Goal: Task Accomplishment & Management: Use online tool/utility

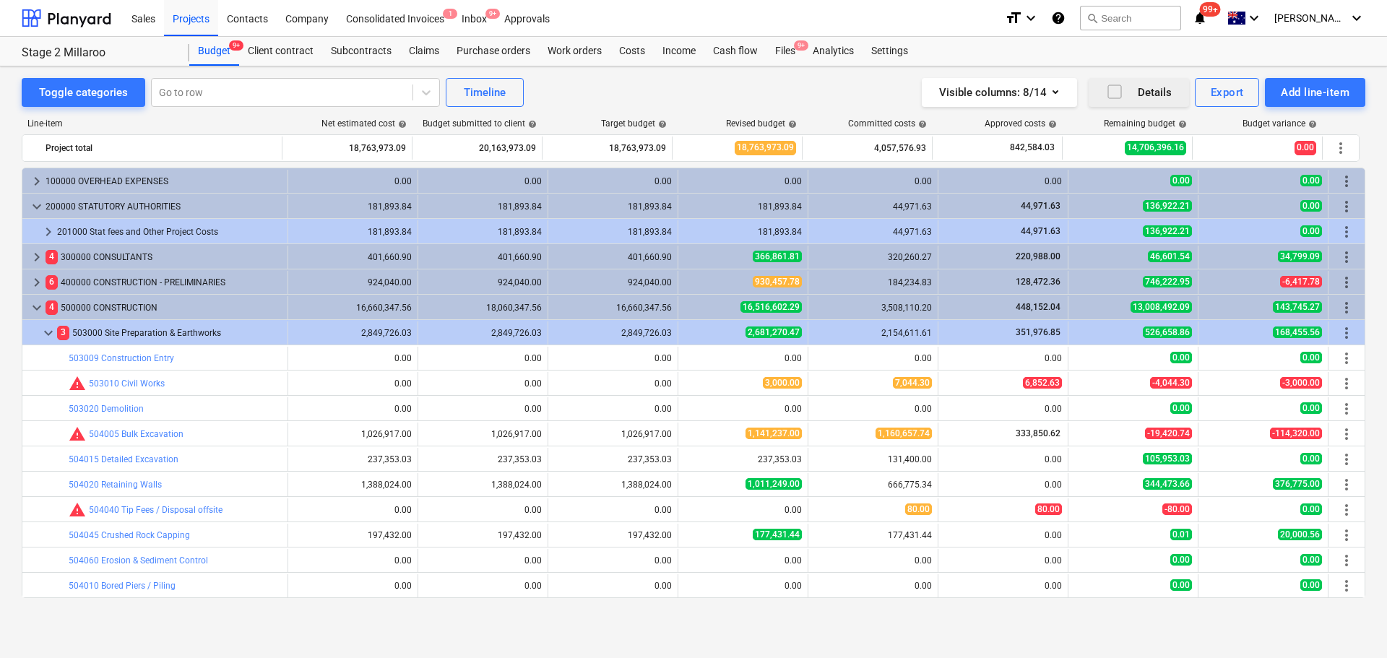
click at [1119, 95] on icon "button" at bounding box center [1114, 91] width 17 height 17
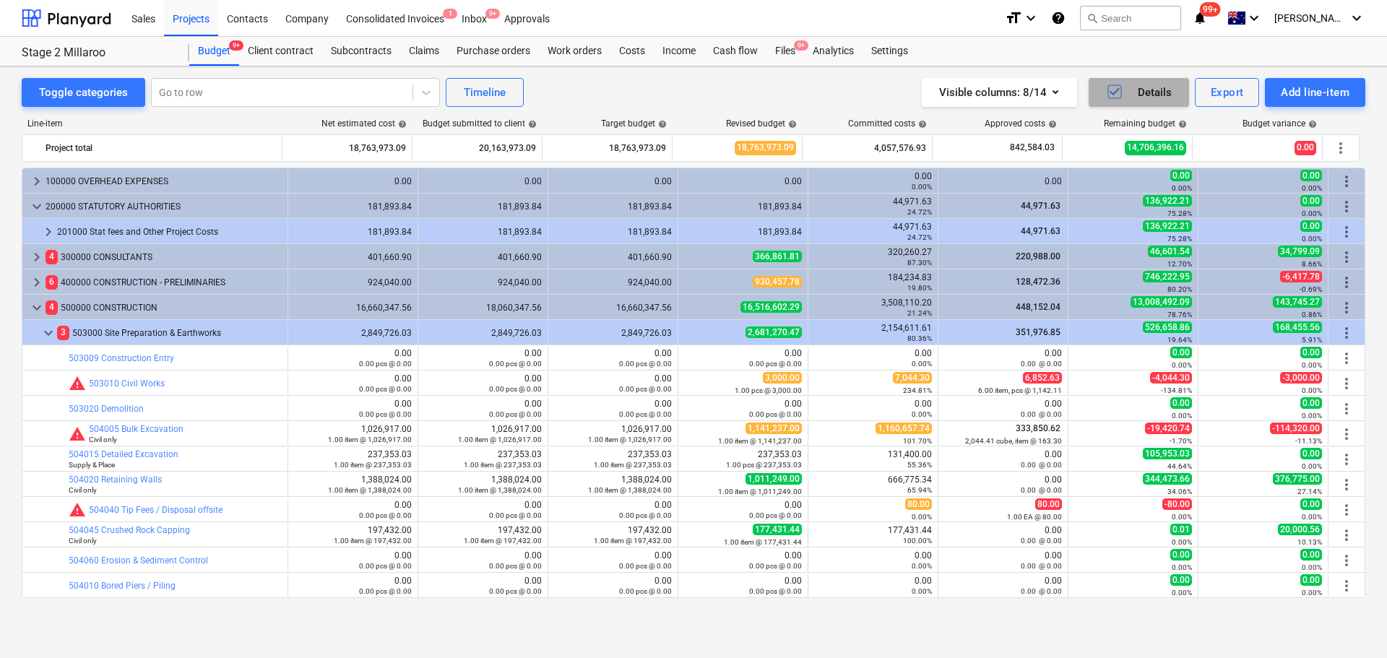
click at [1114, 93] on icon "button" at bounding box center [1113, 91] width 9 height 7
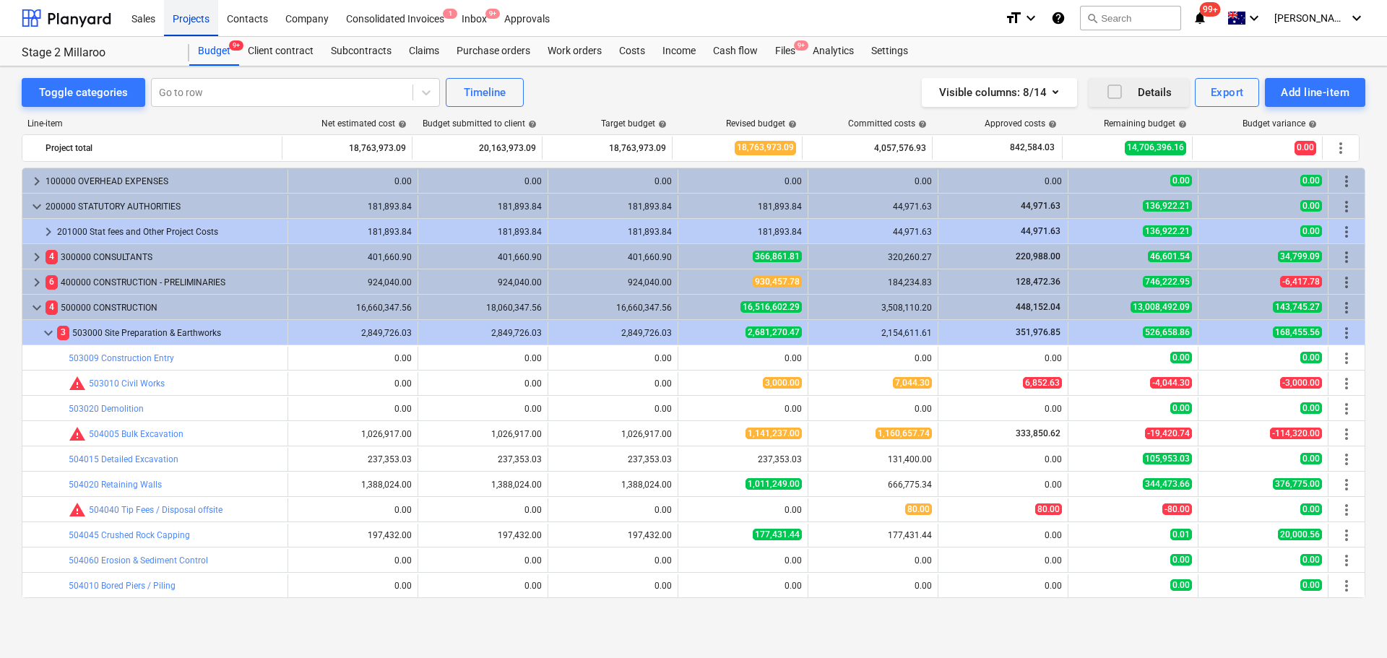
click at [189, 12] on div "Projects" at bounding box center [191, 17] width 54 height 37
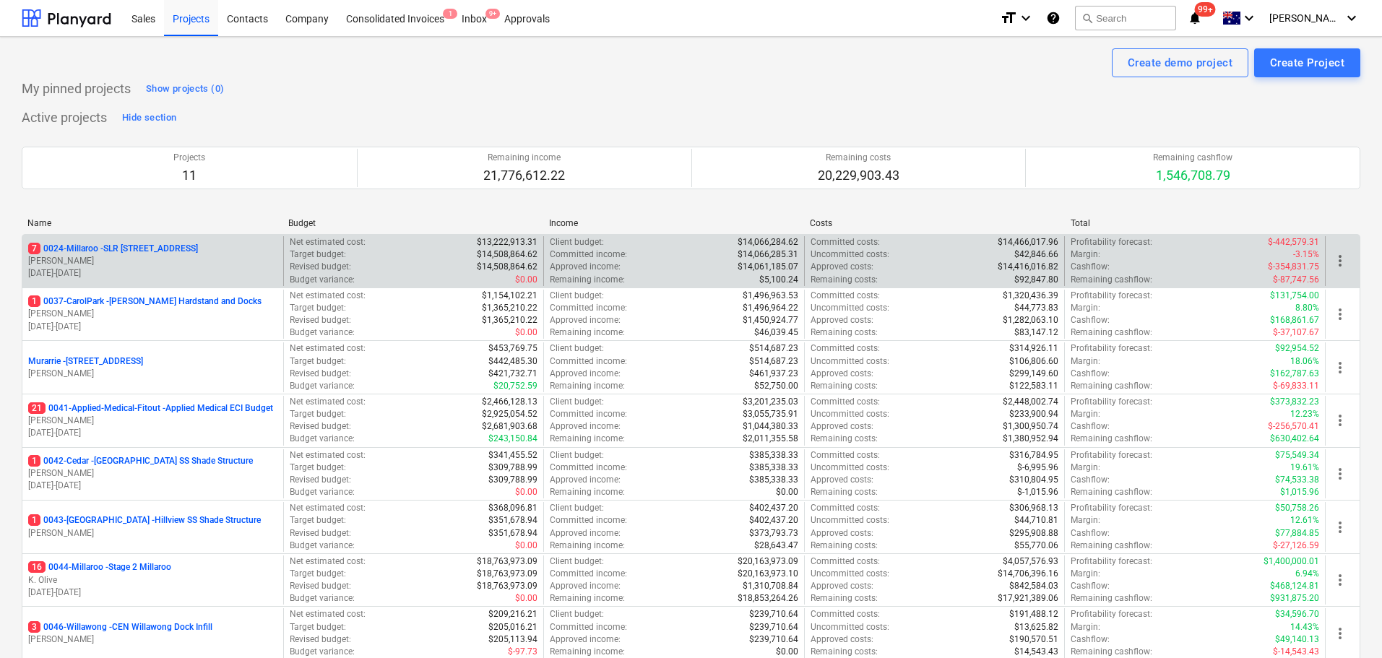
click at [151, 246] on p "7 0024-Millaroo - SLR [STREET_ADDRESS]" at bounding box center [113, 249] width 170 height 12
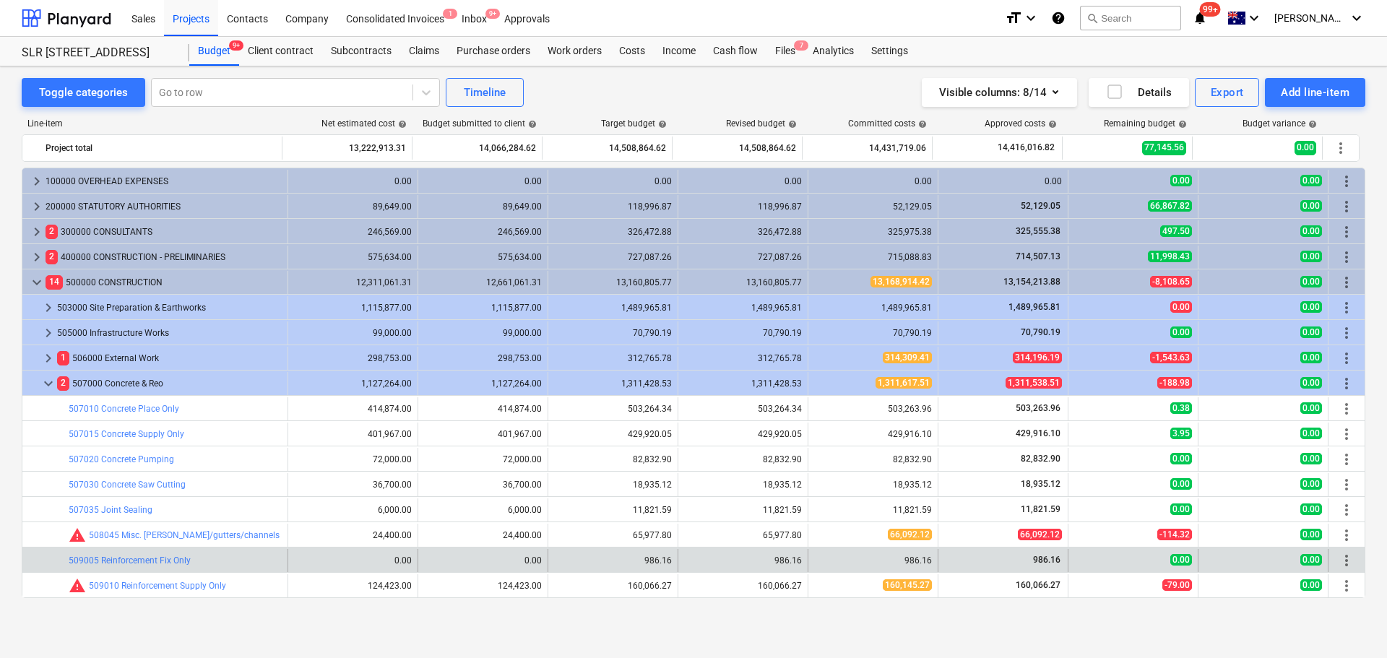
scroll to position [115, 0]
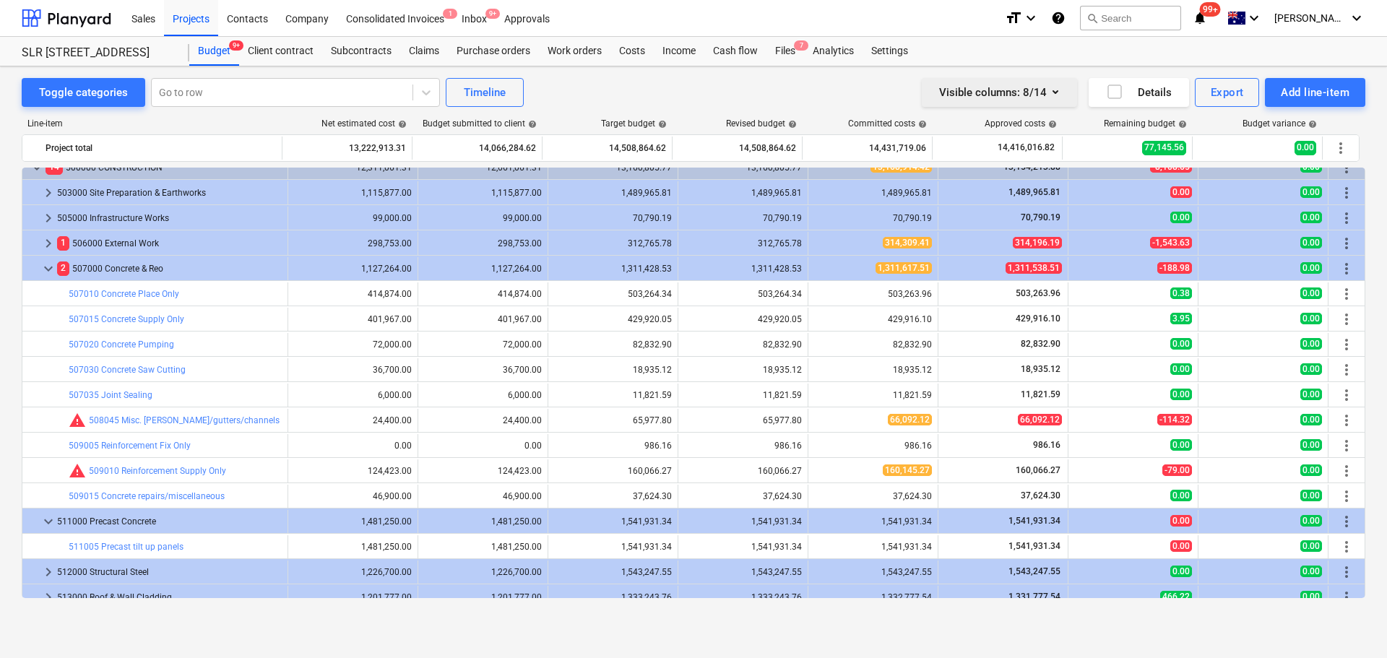
click at [1059, 92] on icon "button" at bounding box center [1055, 91] width 17 height 17
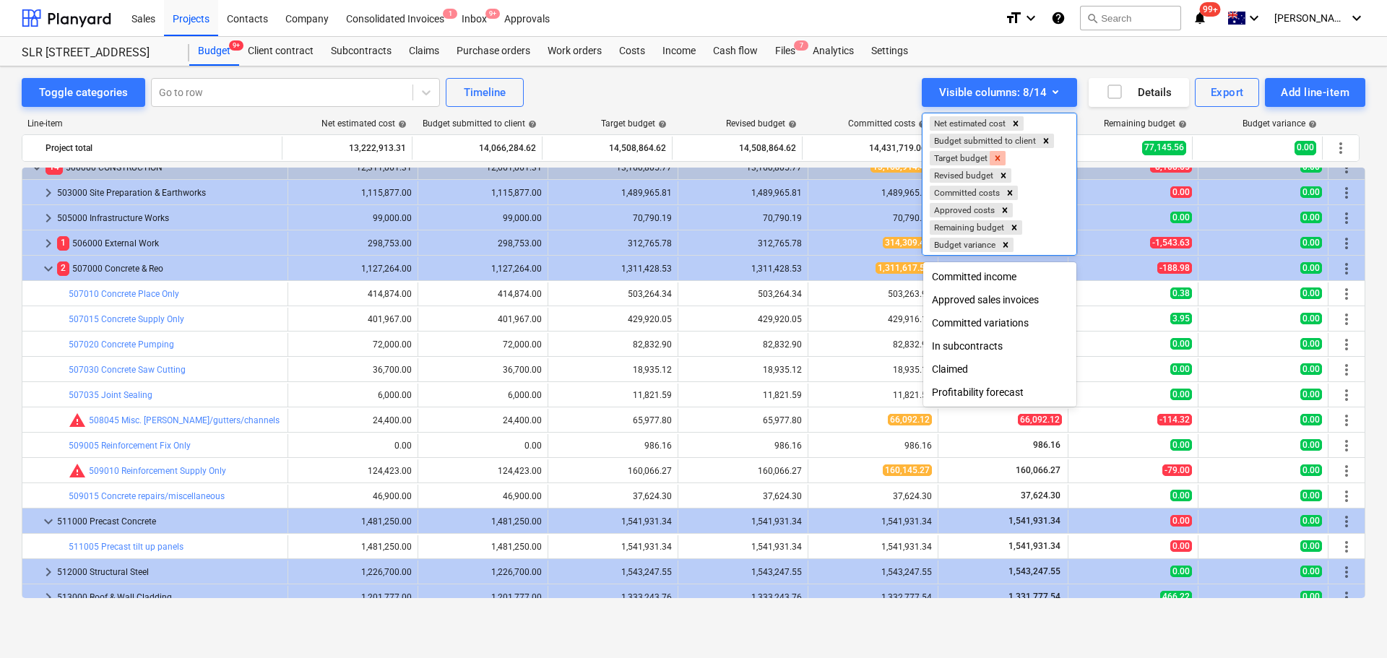
click at [1001, 157] on icon "Remove Target budget" at bounding box center [997, 158] width 10 height 10
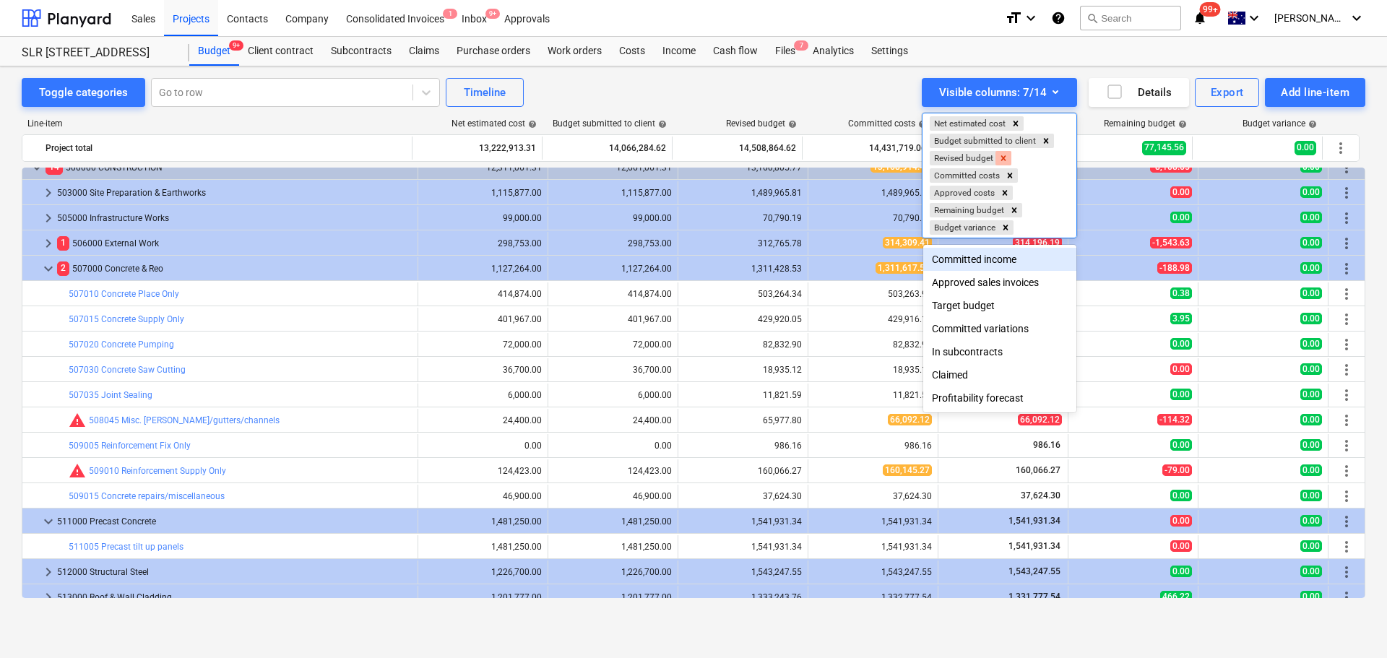
click at [1005, 159] on icon "Remove Revised budget" at bounding box center [1003, 157] width 5 height 5
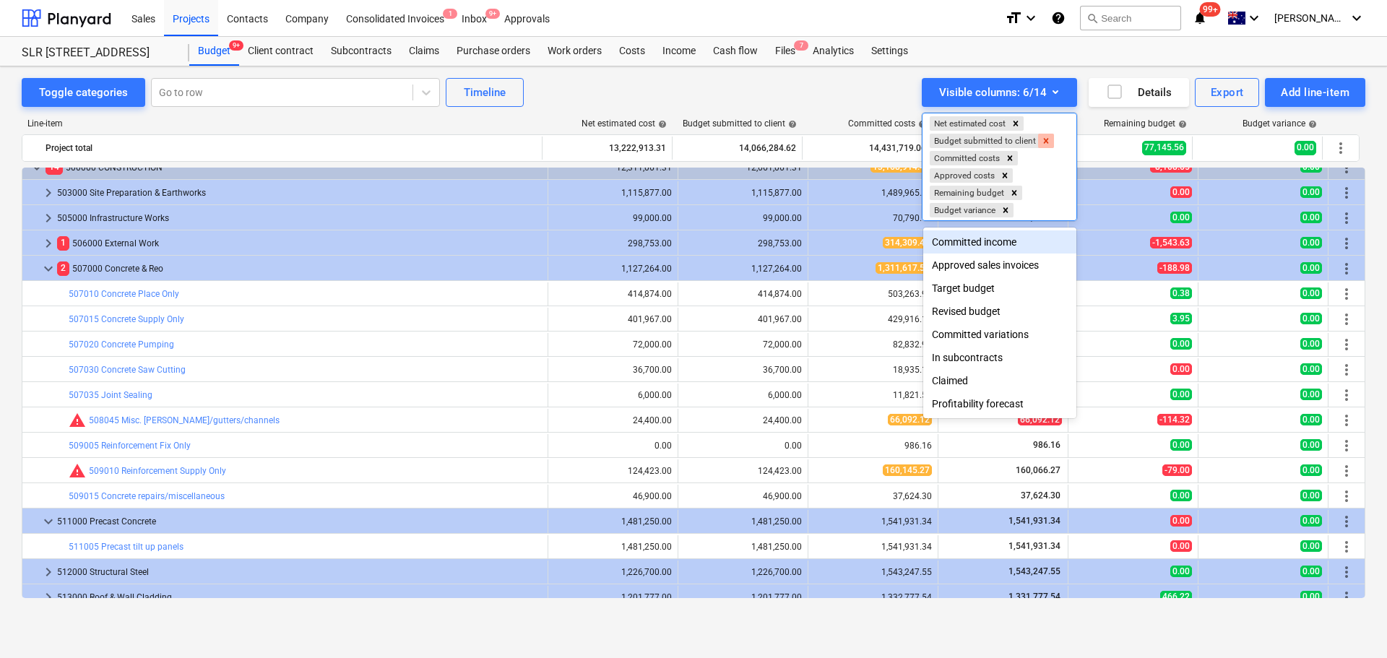
click at [1049, 142] on icon "Remove Budget submitted to client" at bounding box center [1046, 141] width 10 height 10
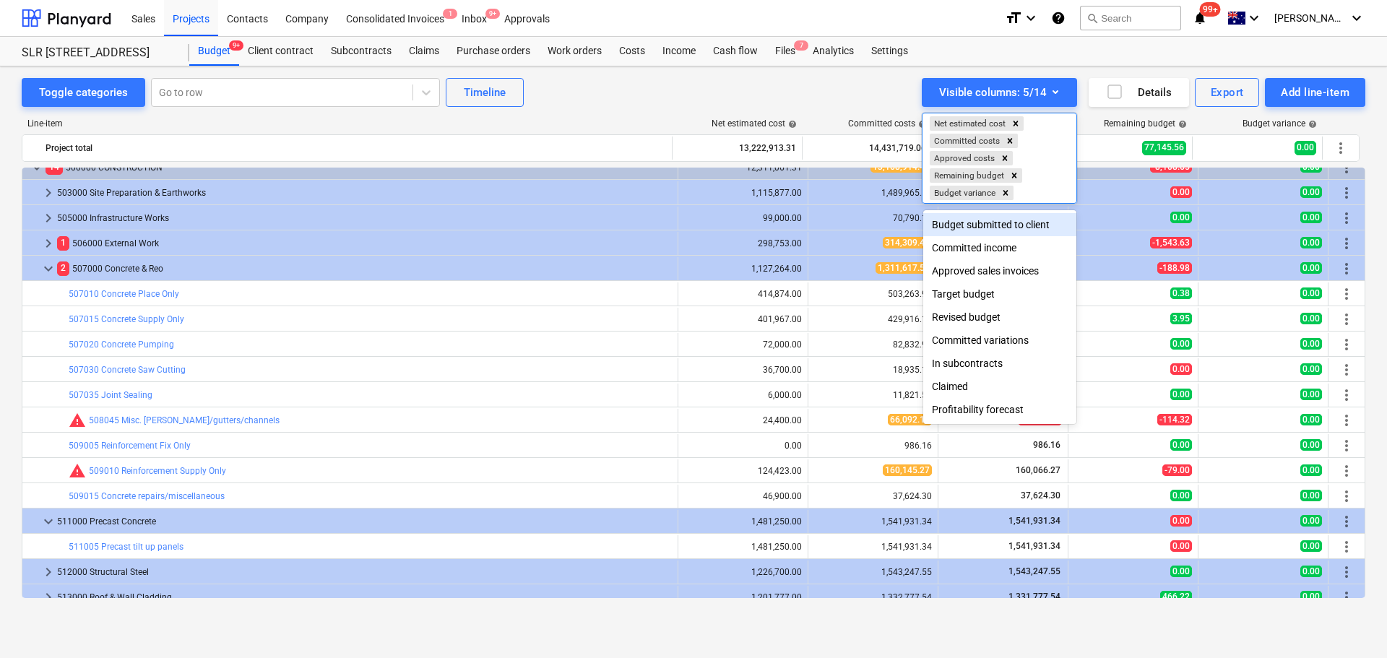
click at [761, 88] on div at bounding box center [693, 329] width 1387 height 658
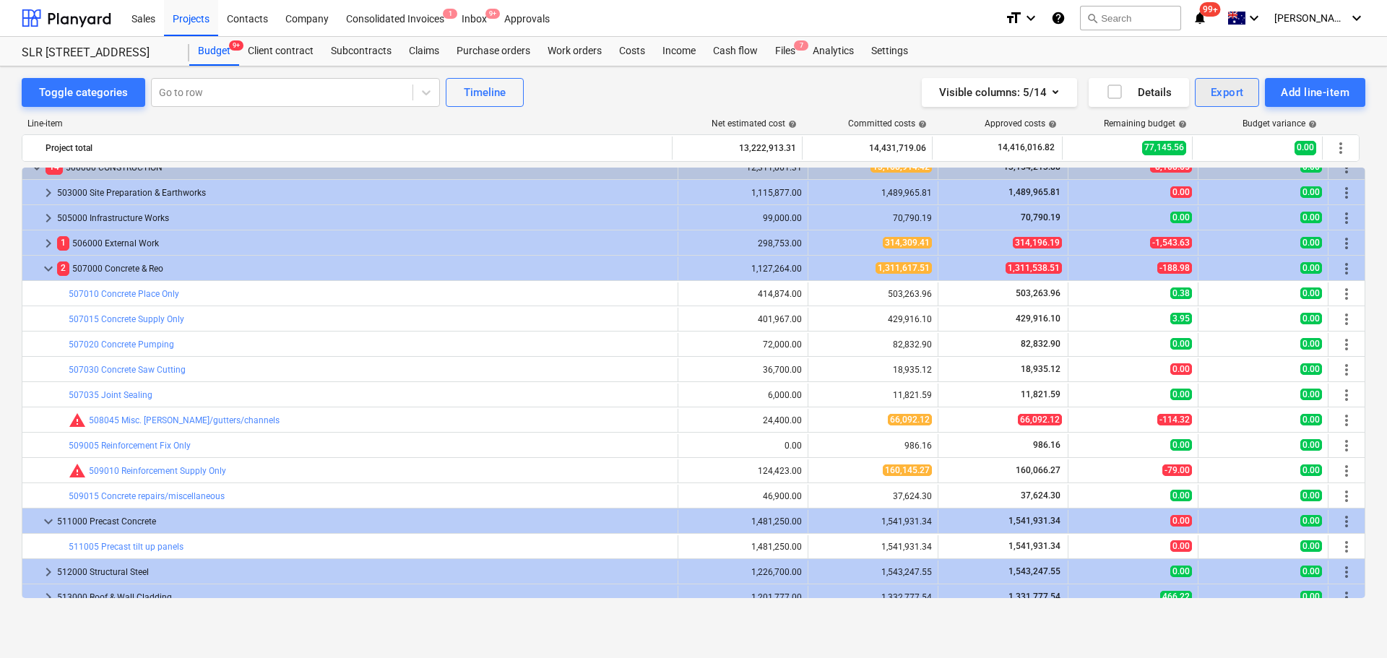
click at [1218, 98] on div "Export" at bounding box center [1226, 92] width 33 height 19
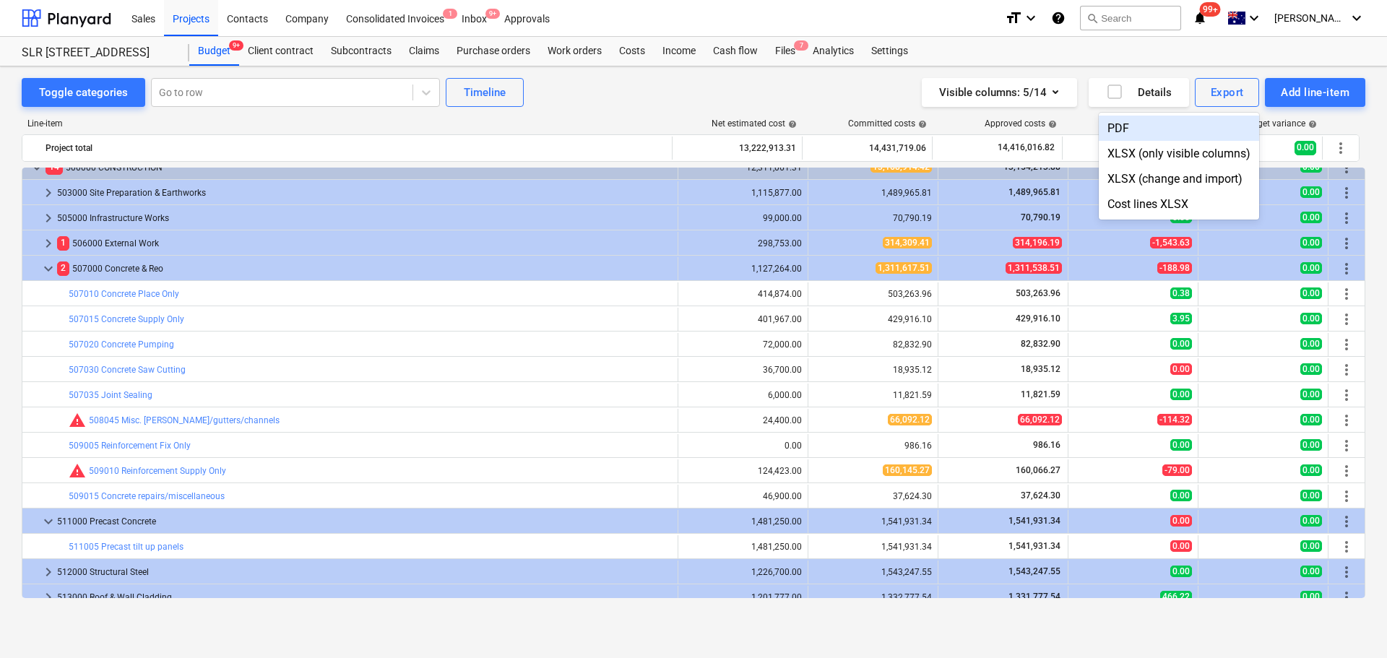
click at [1134, 130] on div "PDF" at bounding box center [1179, 128] width 160 height 25
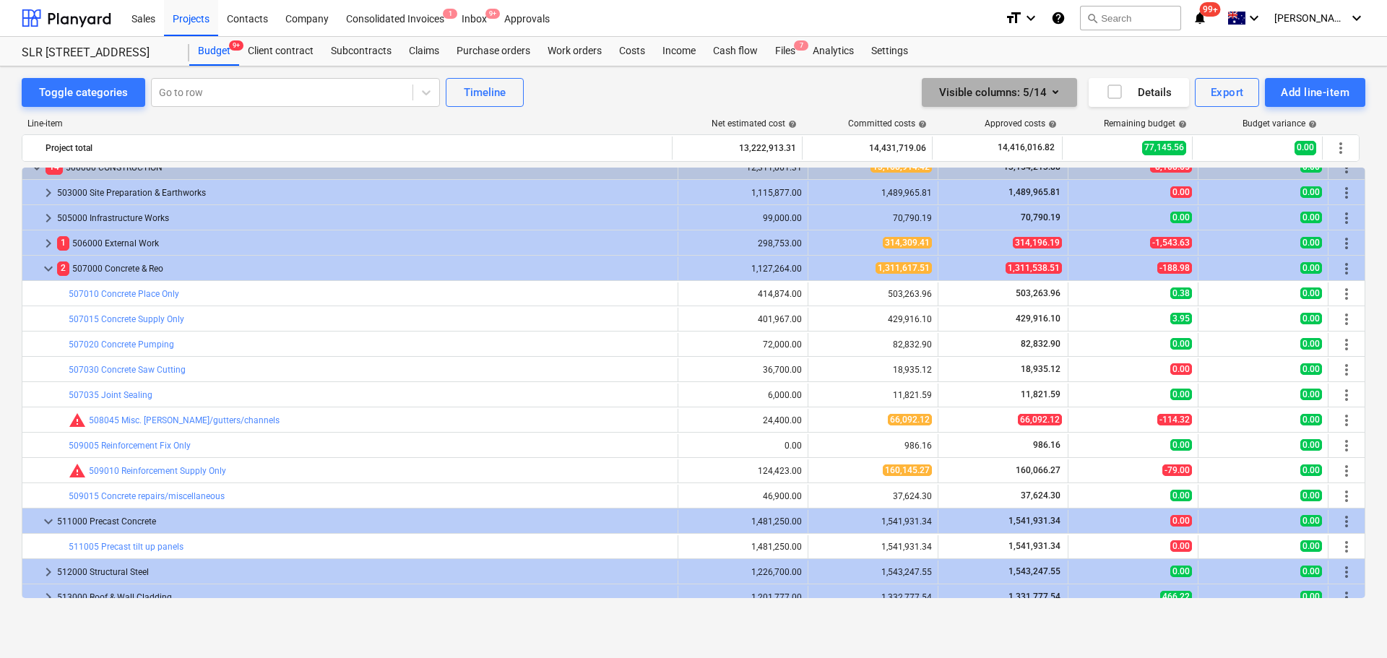
click at [1052, 90] on icon "button" at bounding box center [1055, 91] width 17 height 17
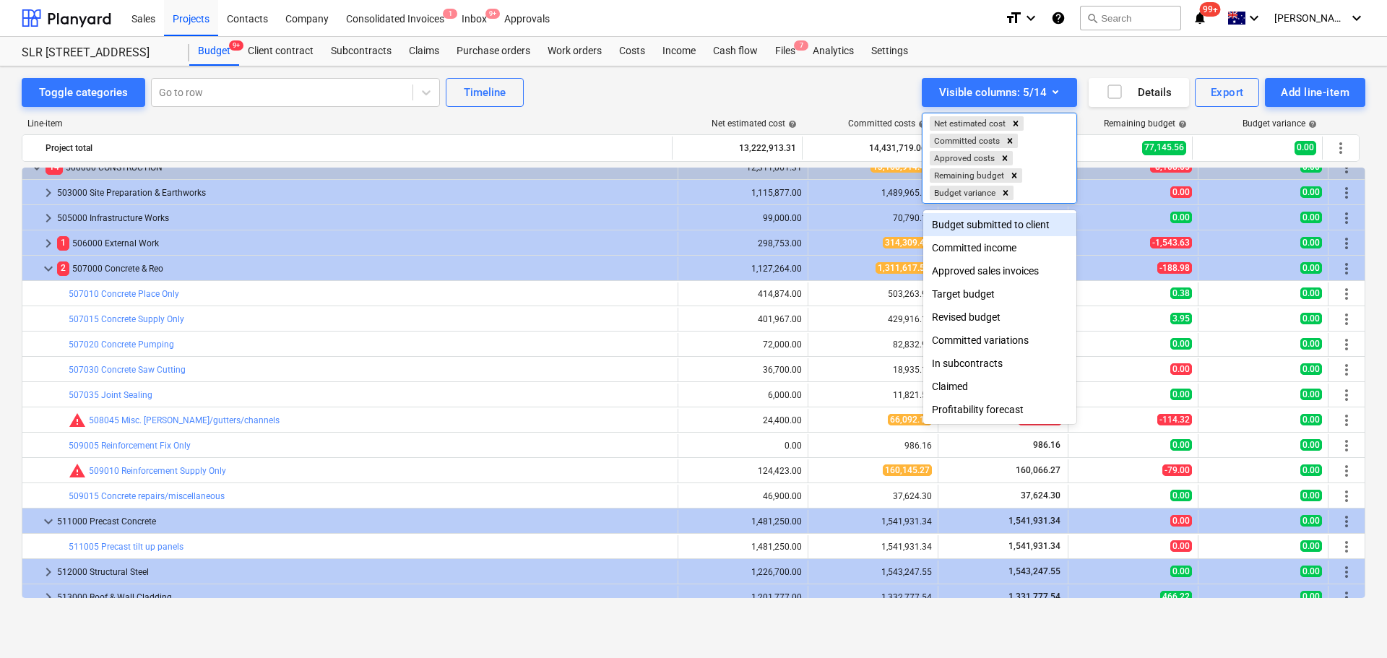
scroll to position [4, 0]
click at [993, 410] on div "Profitability forecast" at bounding box center [999, 409] width 153 height 23
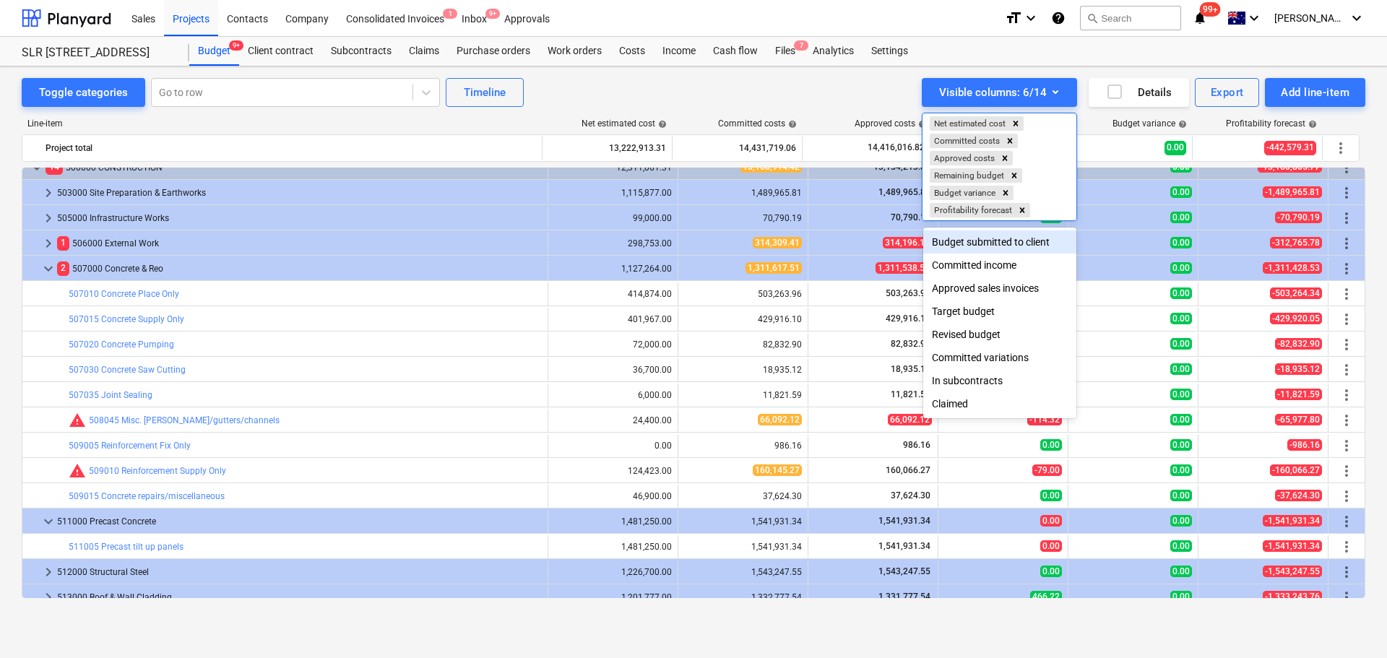
scroll to position [0, 0]
click at [814, 85] on div at bounding box center [693, 329] width 1387 height 658
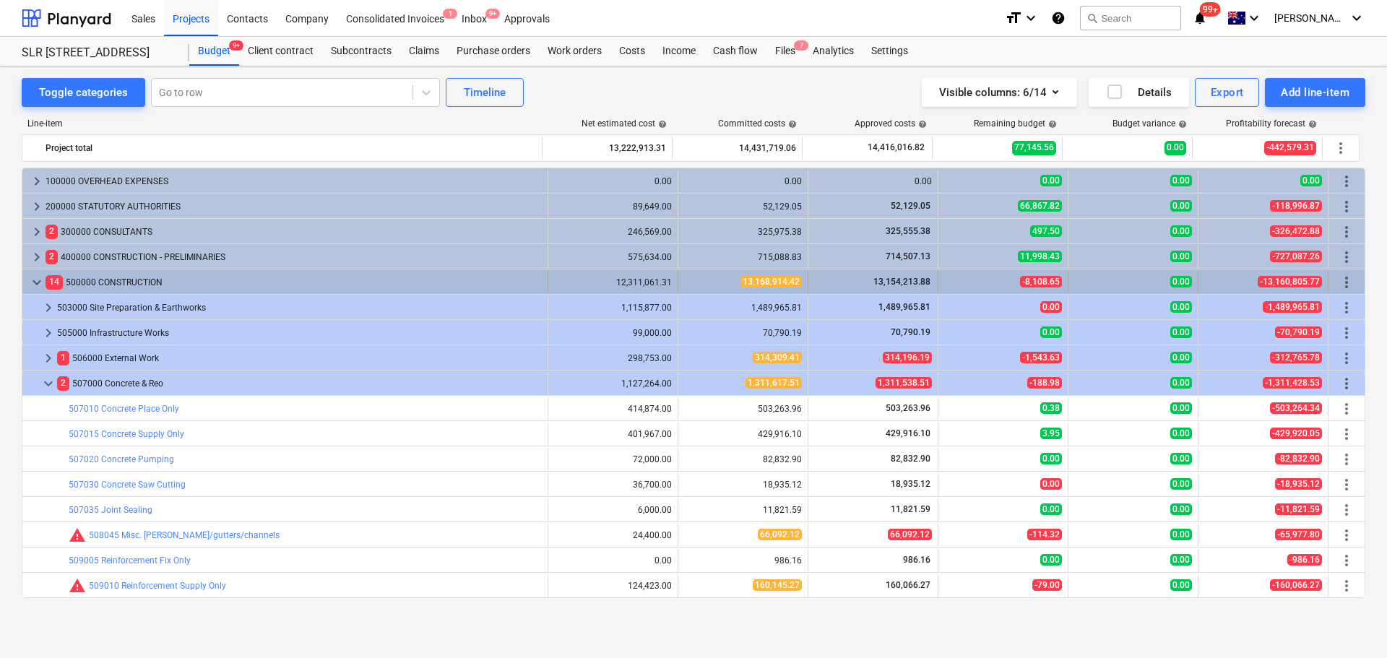
click at [33, 280] on span "keyboard_arrow_down" at bounding box center [36, 282] width 17 height 17
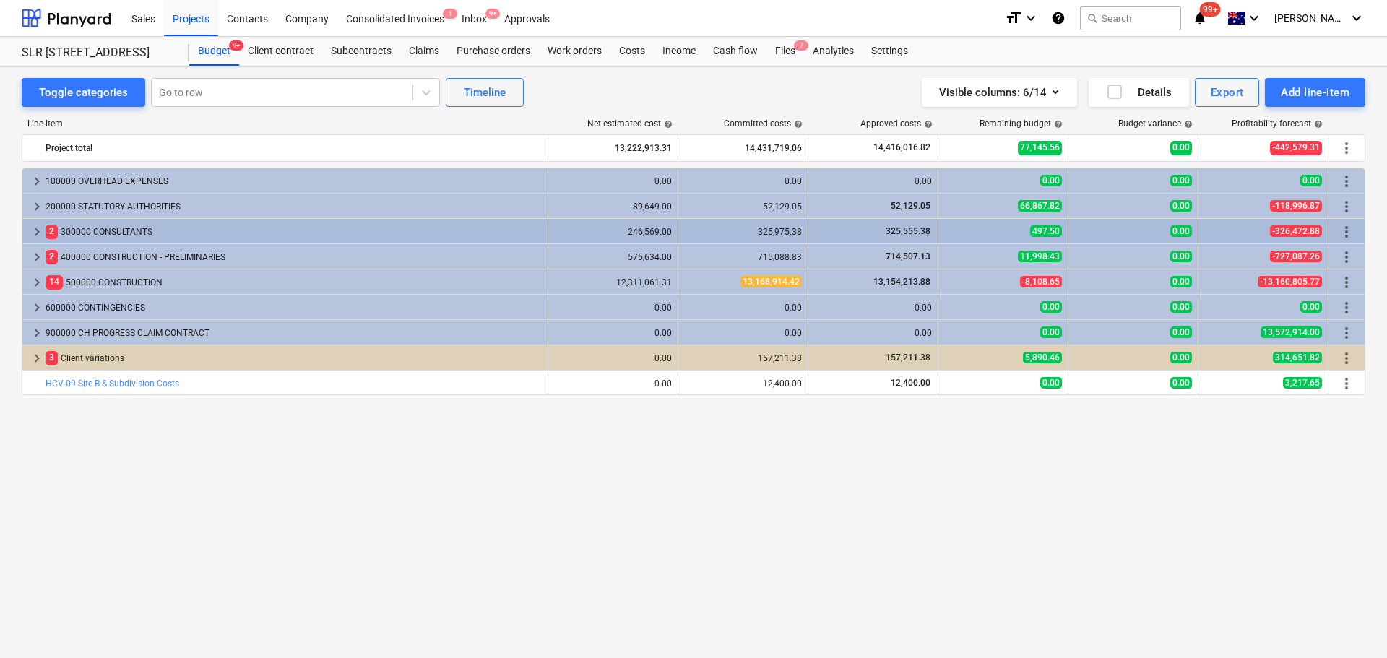
click at [27, 233] on div "keyboard_arrow_right 2 300000 CONSULTANTS" at bounding box center [285, 231] width 526 height 23
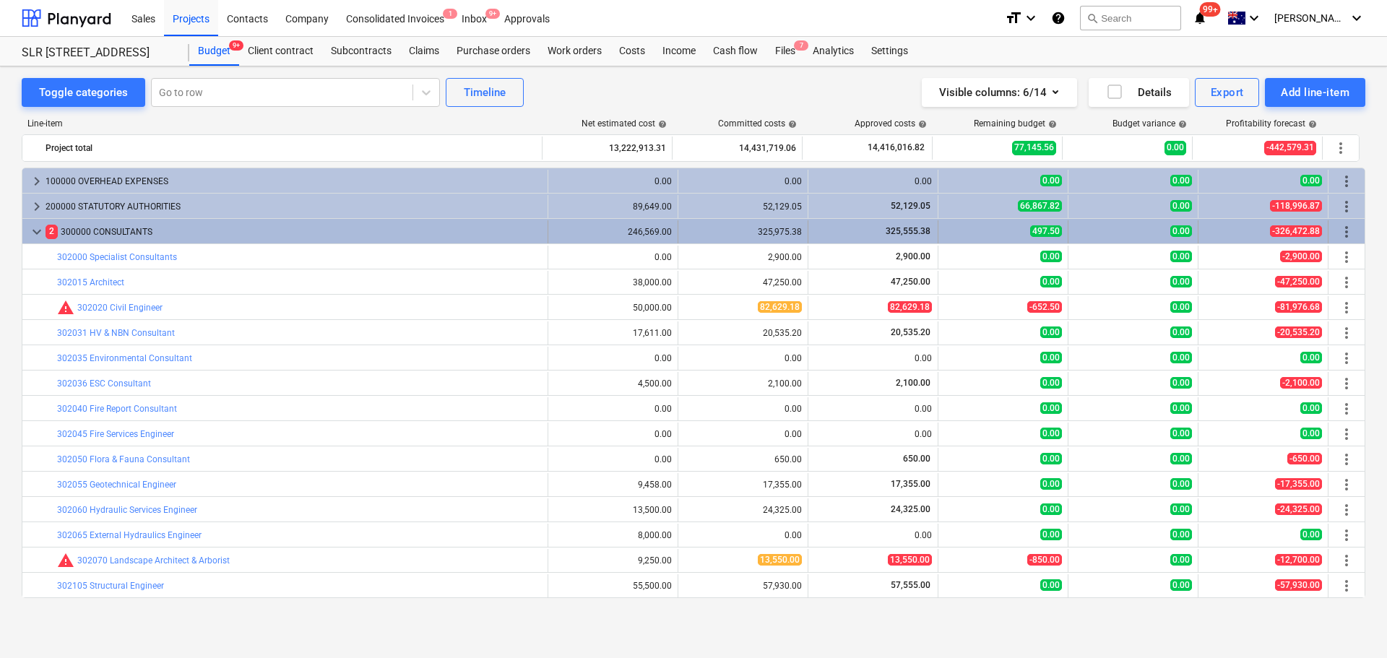
click at [28, 220] on div "keyboard_arrow_down" at bounding box center [36, 231] width 17 height 23
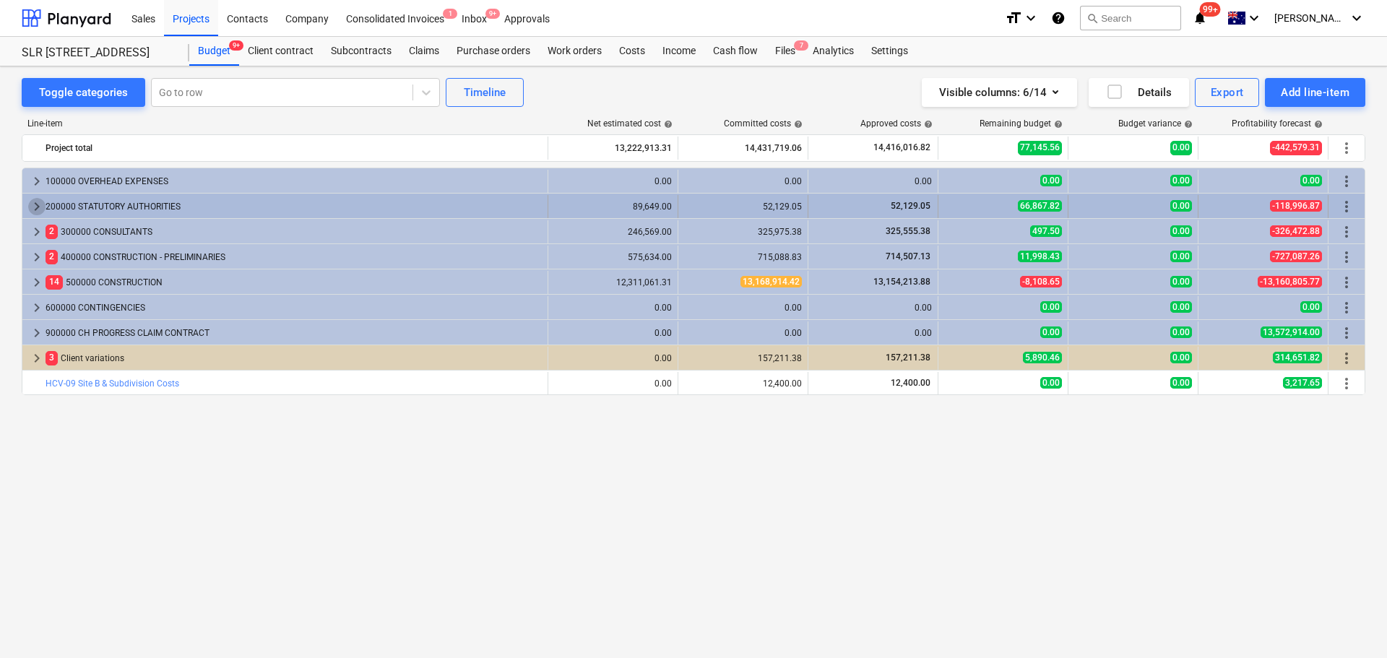
click at [32, 204] on span "keyboard_arrow_right" at bounding box center [36, 206] width 17 height 17
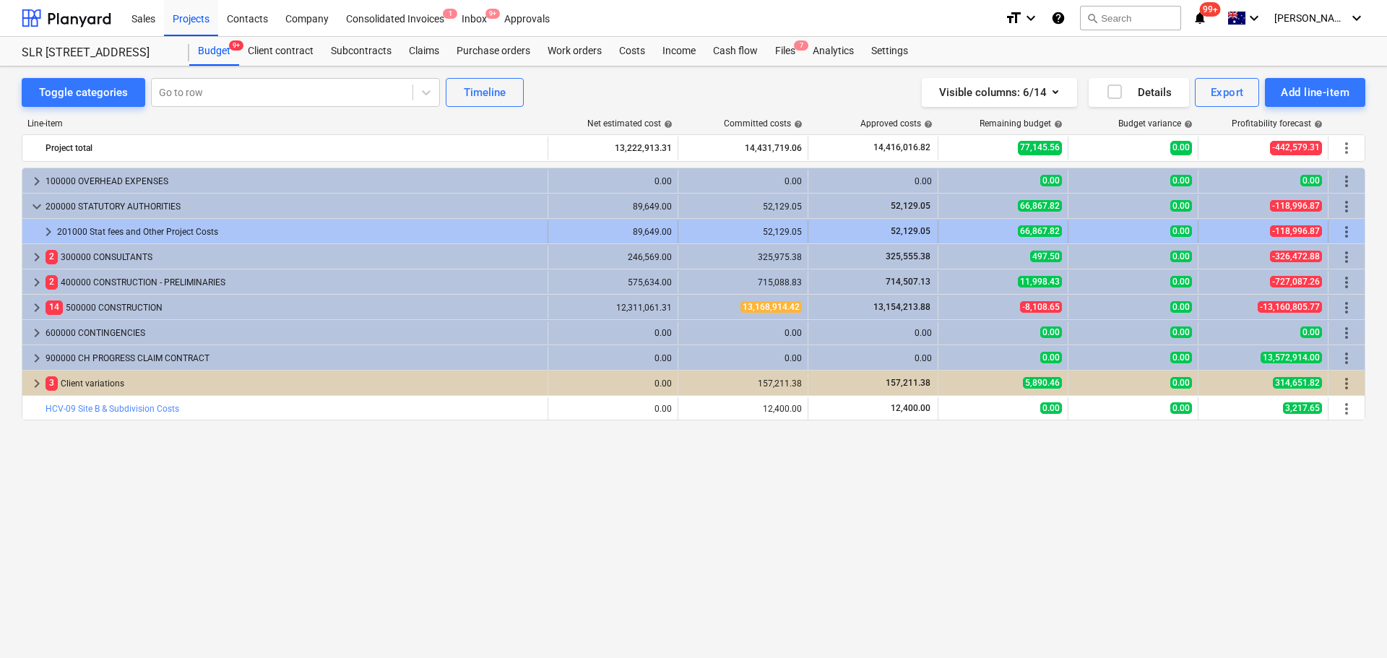
click at [51, 225] on span "keyboard_arrow_right" at bounding box center [48, 231] width 17 height 17
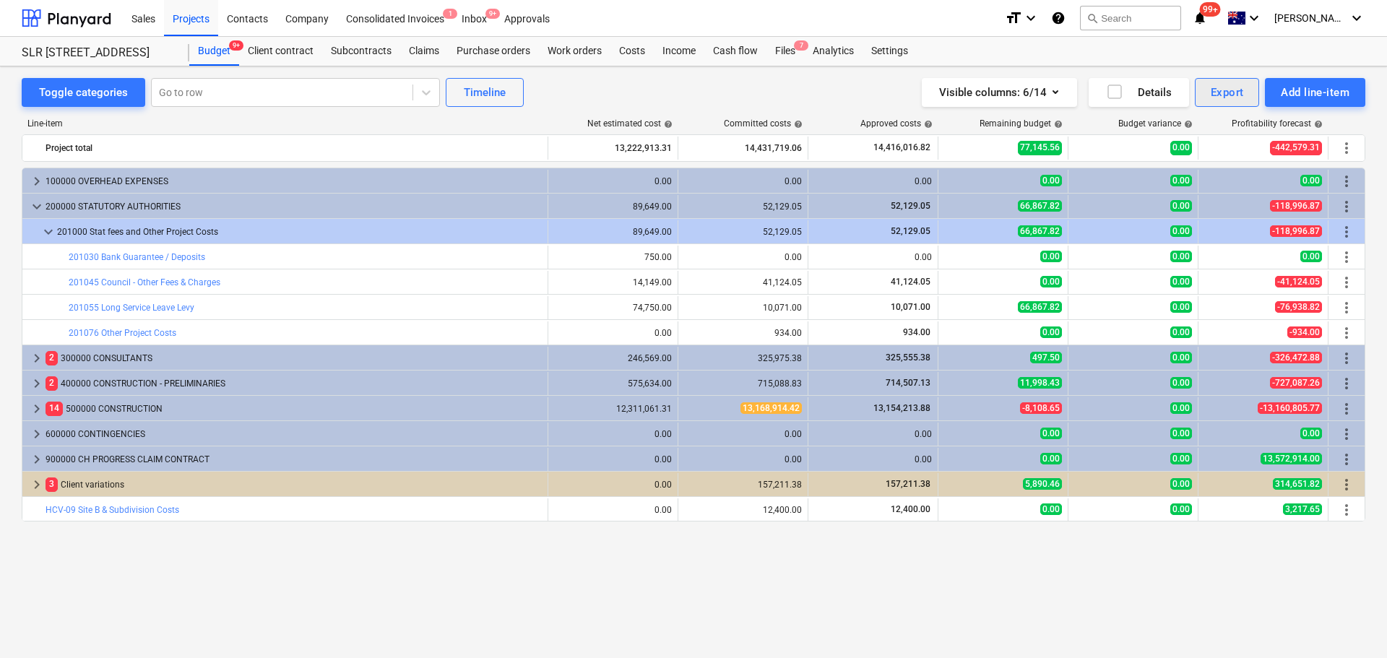
click at [1233, 98] on div "Export" at bounding box center [1226, 92] width 33 height 19
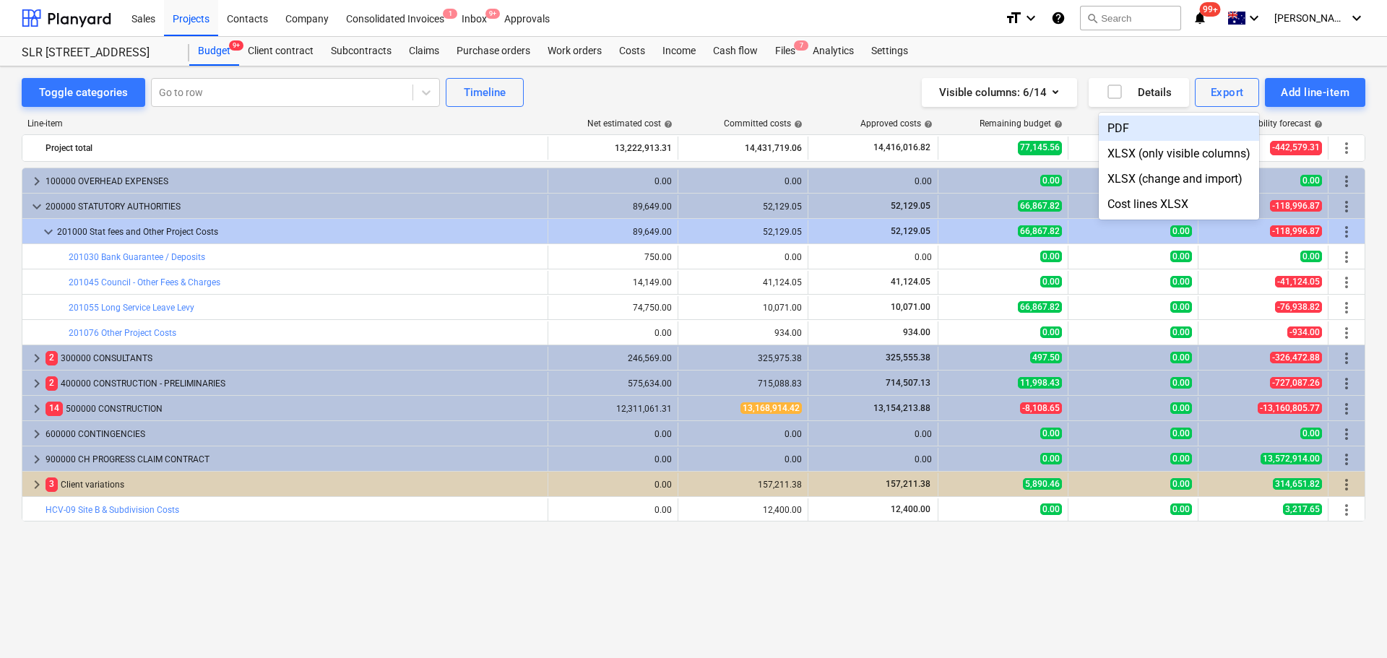
click at [1139, 133] on div "PDF" at bounding box center [1179, 128] width 160 height 25
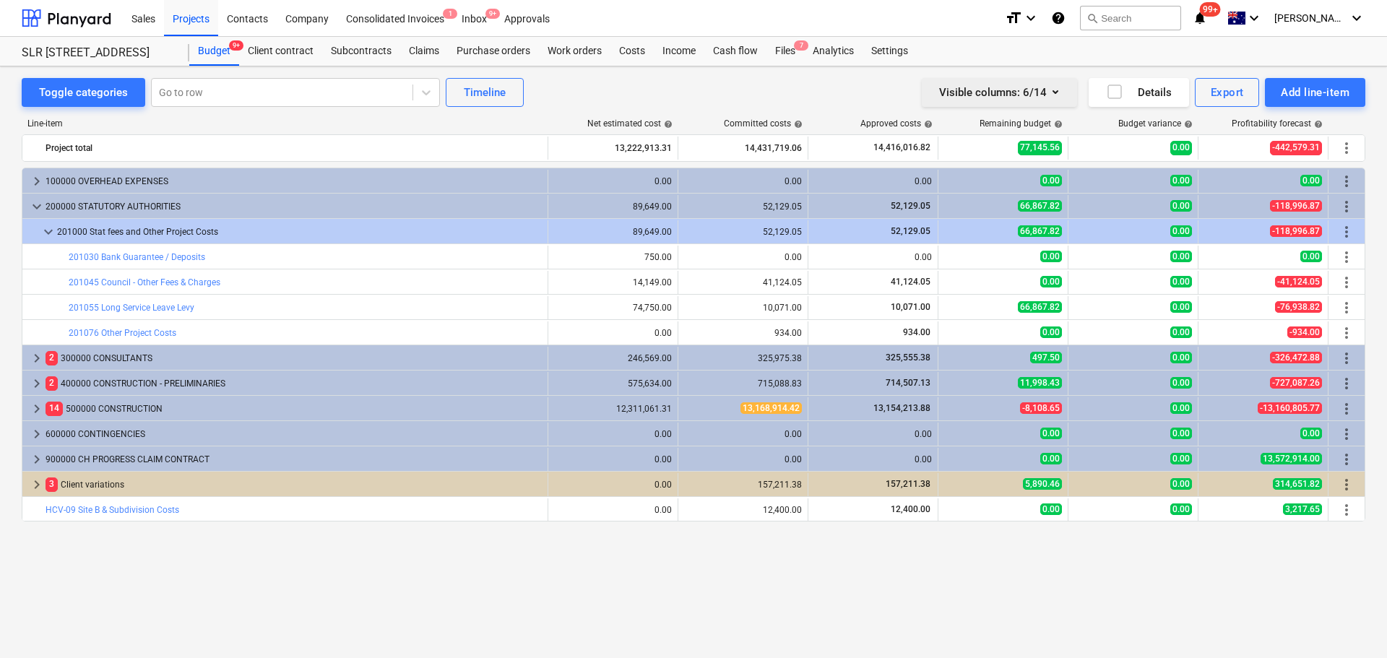
click at [1056, 95] on icon "button" at bounding box center [1055, 91] width 17 height 17
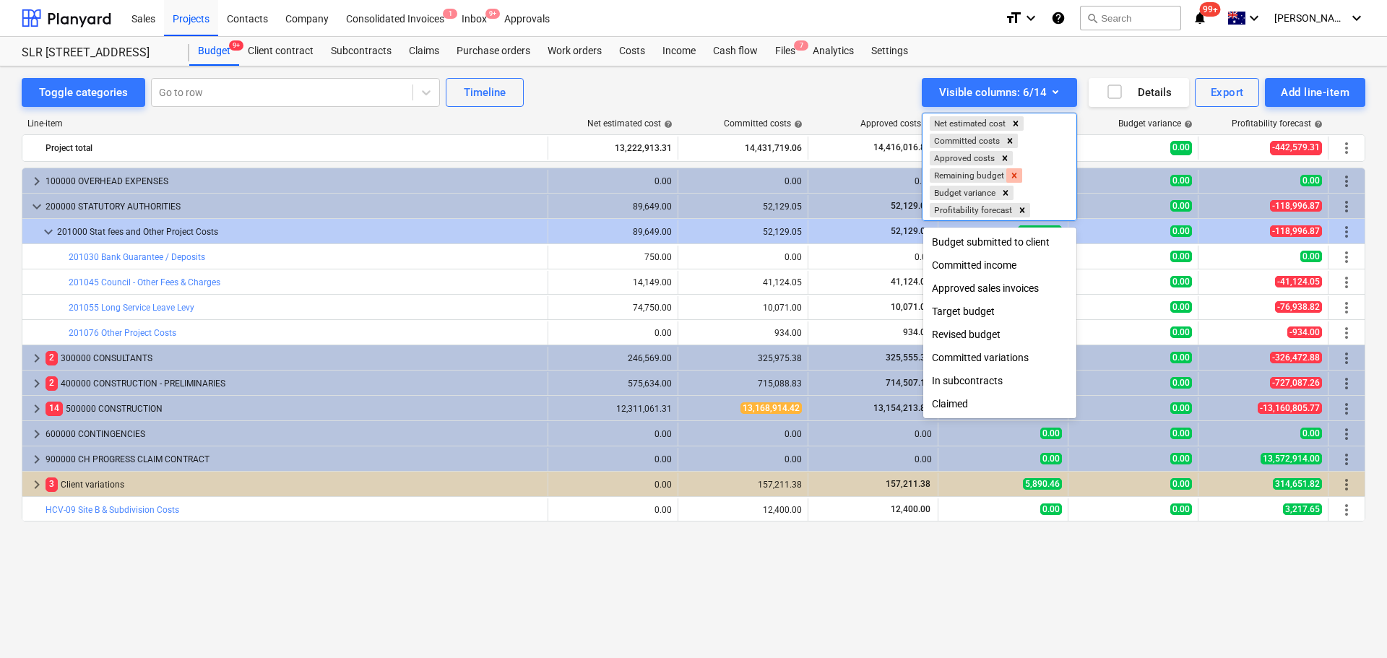
click at [1015, 173] on icon "Remove Remaining budget" at bounding box center [1014, 175] width 10 height 10
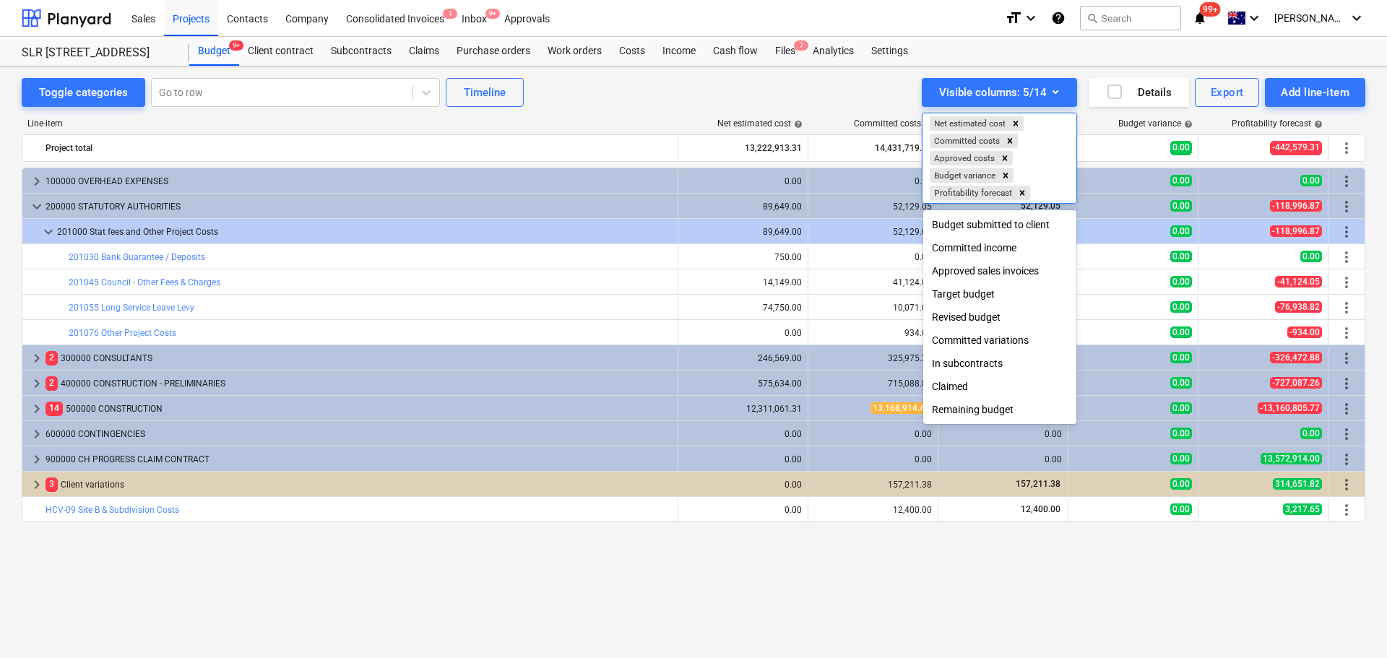
click at [1015, 557] on div at bounding box center [693, 329] width 1387 height 658
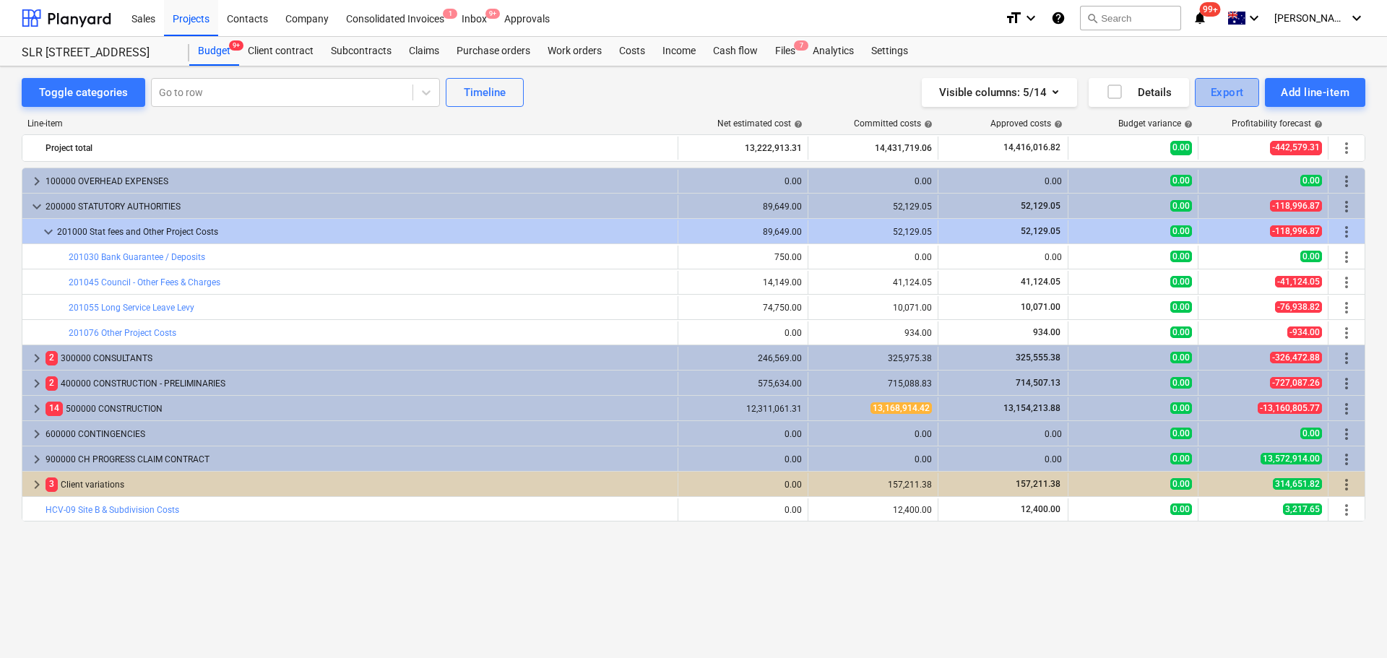
click at [1228, 90] on div "Export" at bounding box center [1226, 92] width 33 height 19
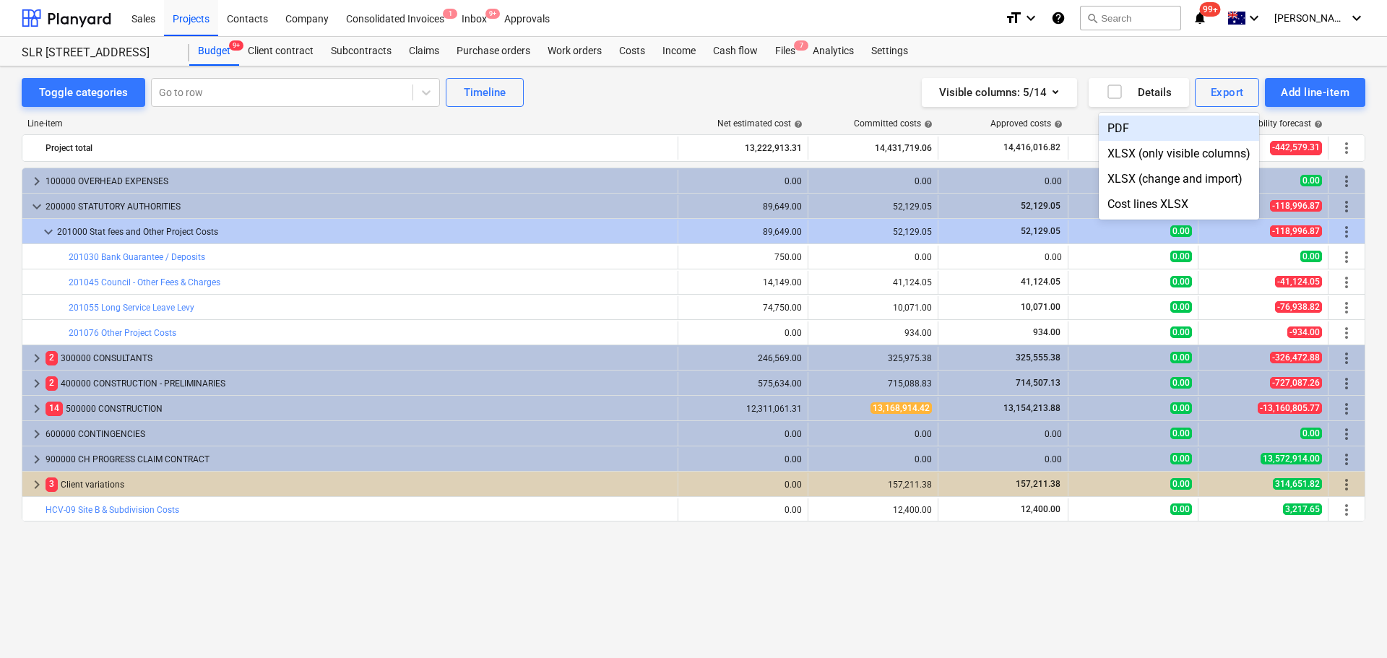
click at [1154, 122] on div "PDF" at bounding box center [1179, 128] width 160 height 25
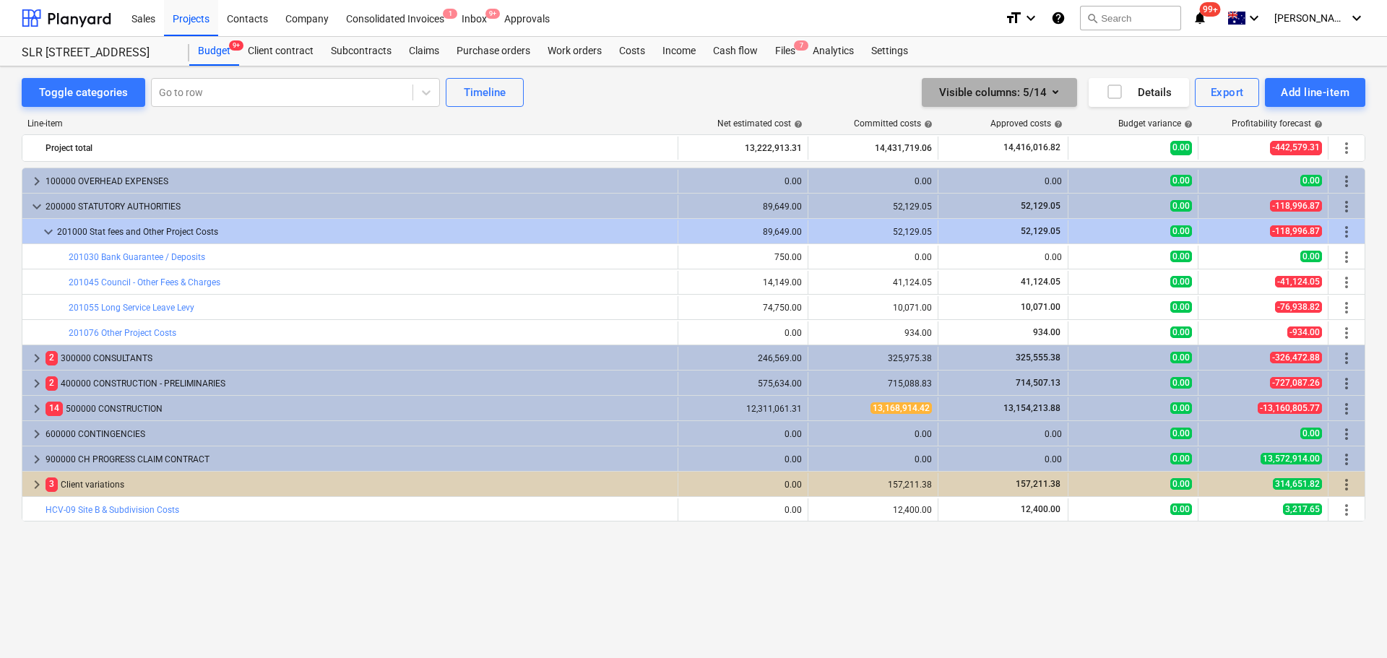
click at [1055, 92] on icon "button" at bounding box center [1055, 92] width 6 height 4
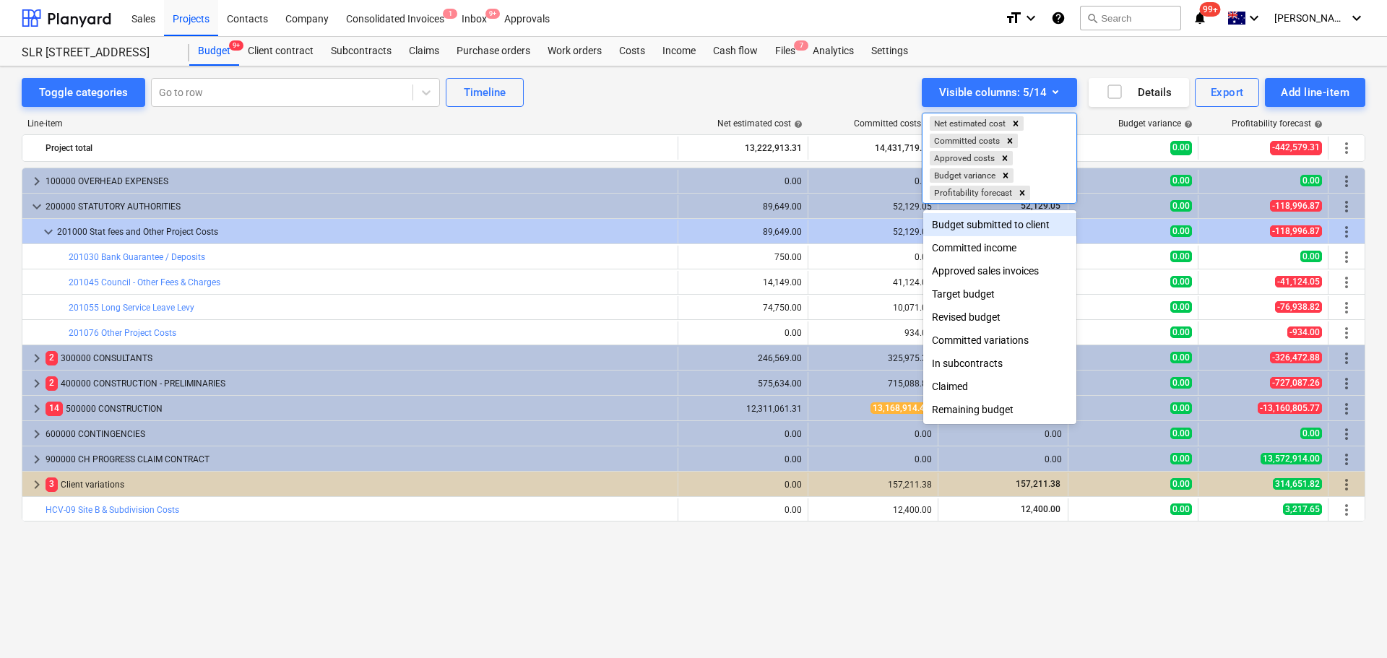
click at [992, 233] on div "Budget submitted to client" at bounding box center [999, 224] width 153 height 23
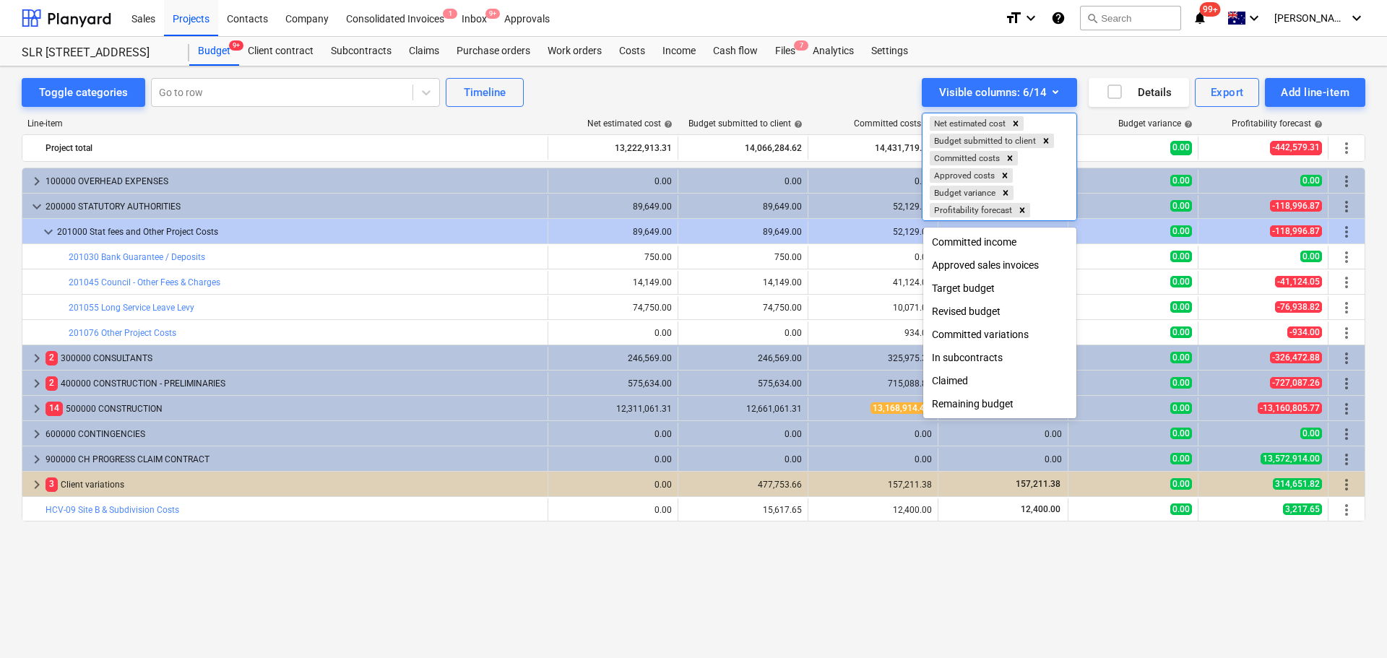
click at [978, 298] on div "Target budget" at bounding box center [999, 288] width 153 height 23
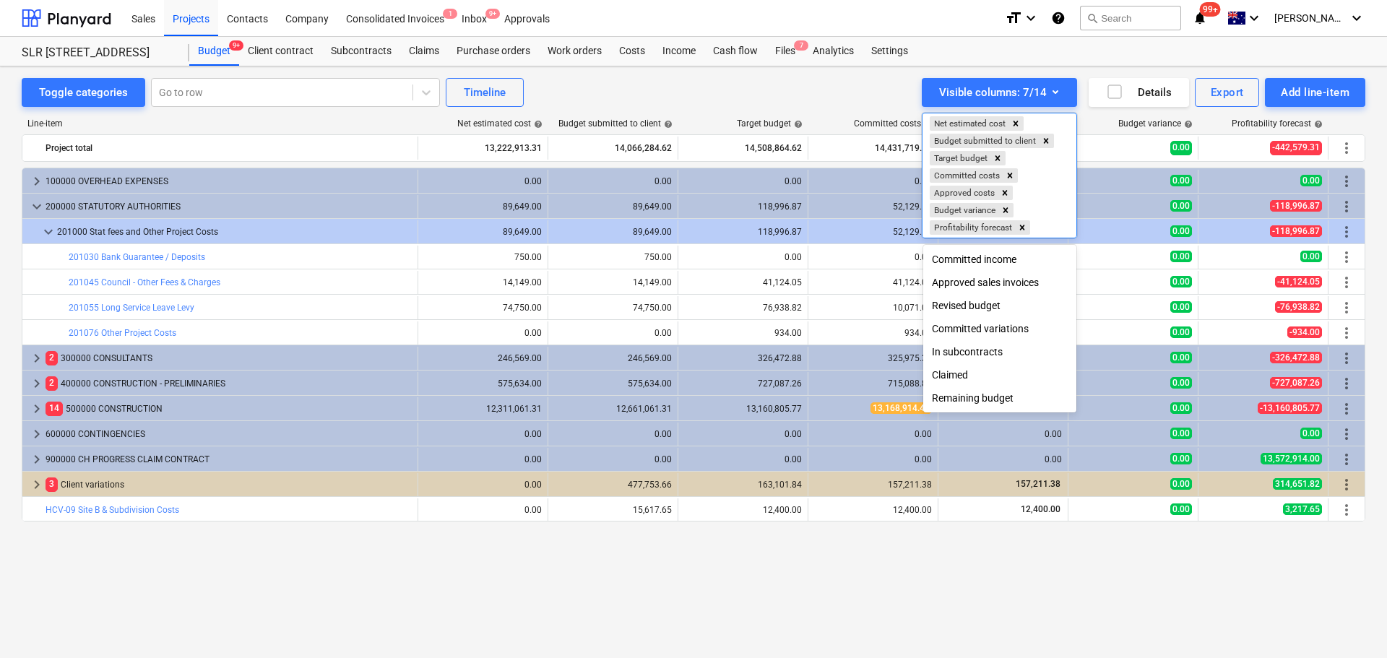
click at [981, 308] on div "Revised budget" at bounding box center [999, 305] width 153 height 23
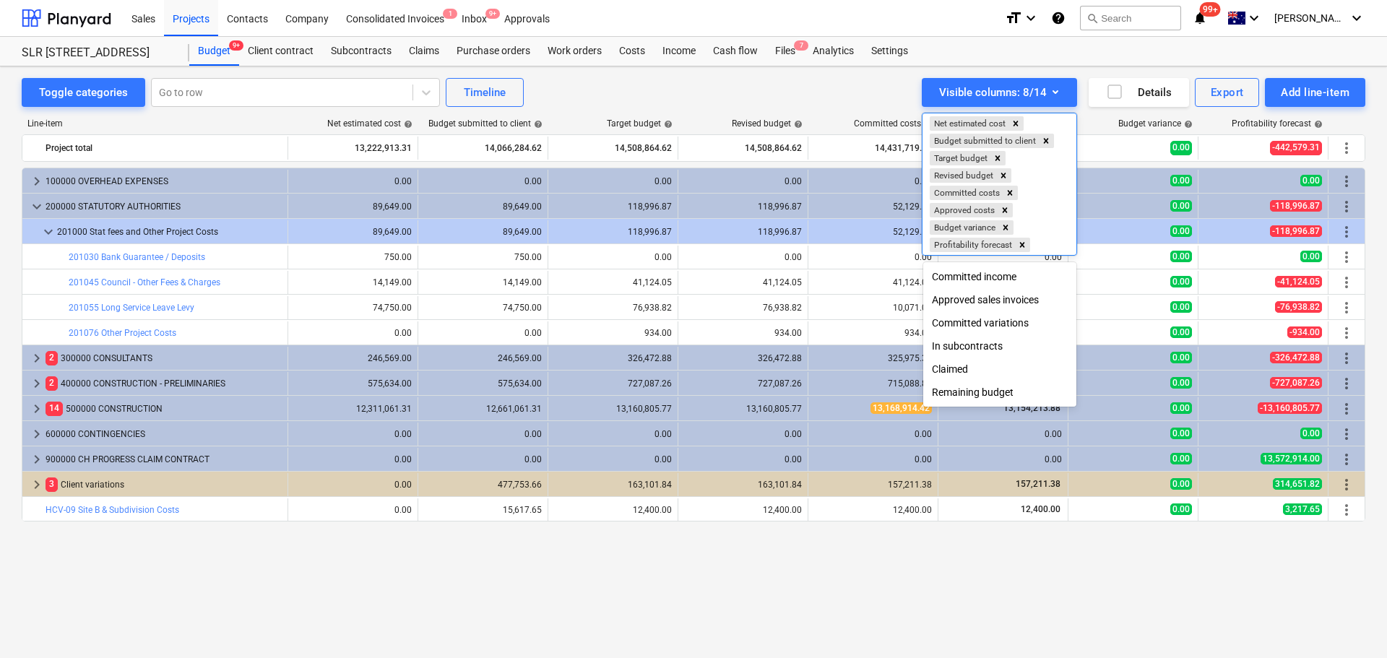
click at [974, 394] on div "Remaining budget" at bounding box center [999, 392] width 153 height 23
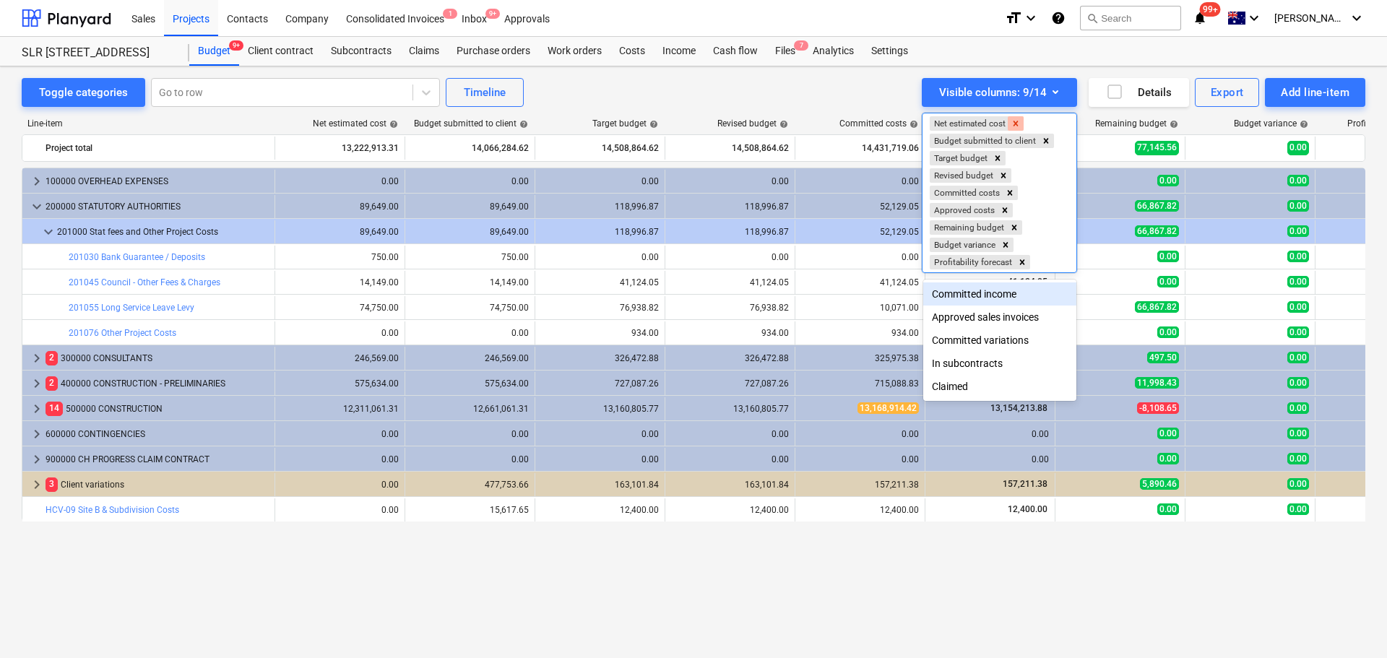
click at [1018, 121] on icon "Remove Net estimated cost" at bounding box center [1015, 123] width 10 height 10
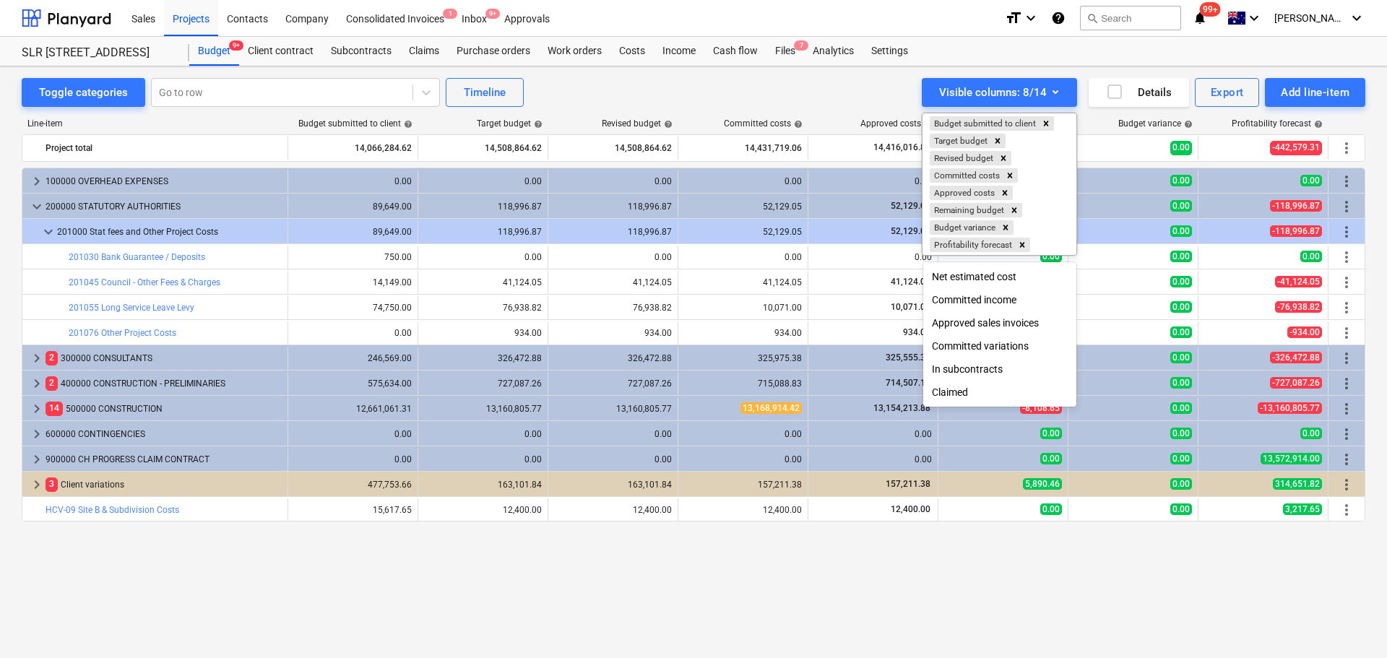
click at [935, 612] on div at bounding box center [693, 329] width 1387 height 658
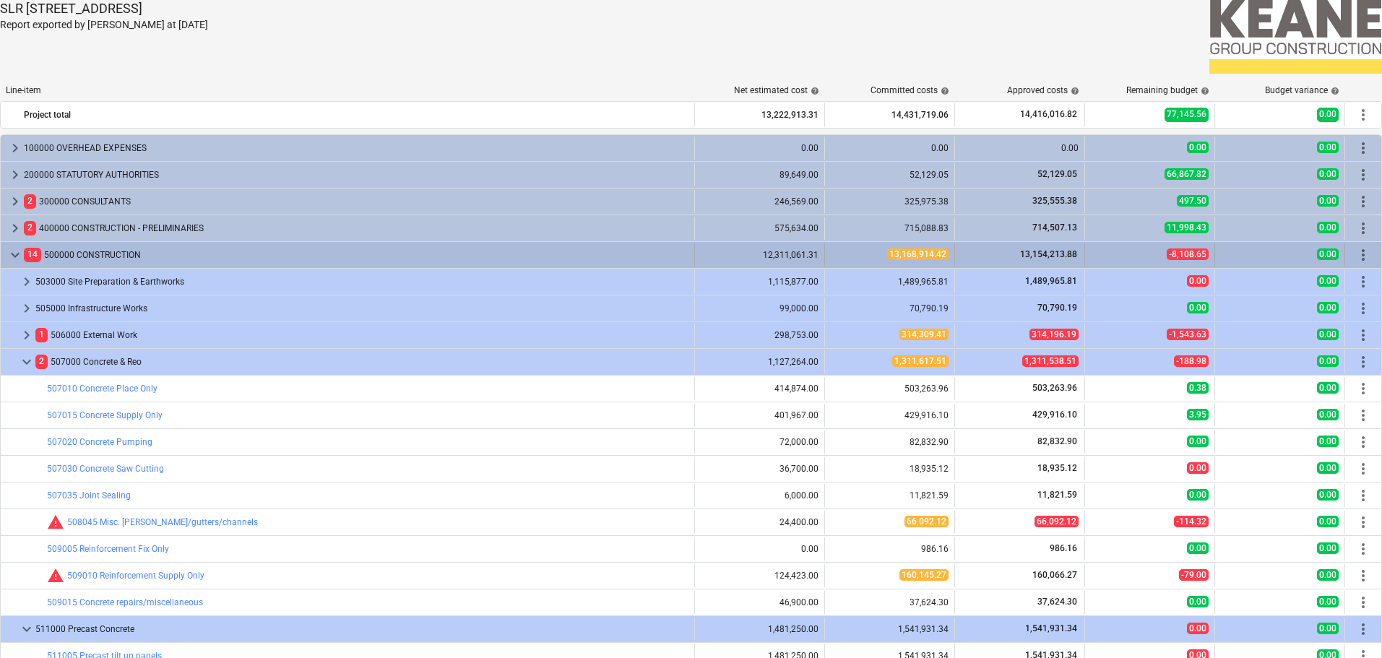
click at [14, 251] on span "keyboard_arrow_down" at bounding box center [15, 254] width 17 height 17
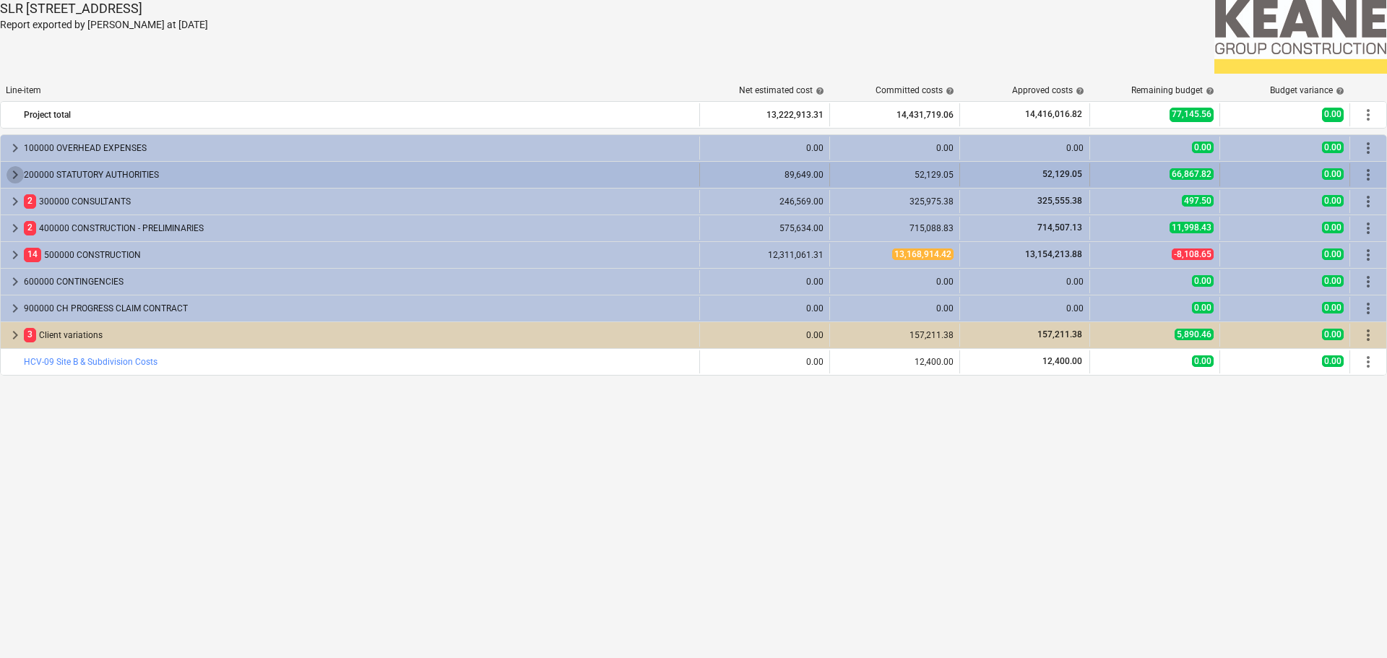
click at [12, 174] on span "keyboard_arrow_right" at bounding box center [15, 174] width 17 height 17
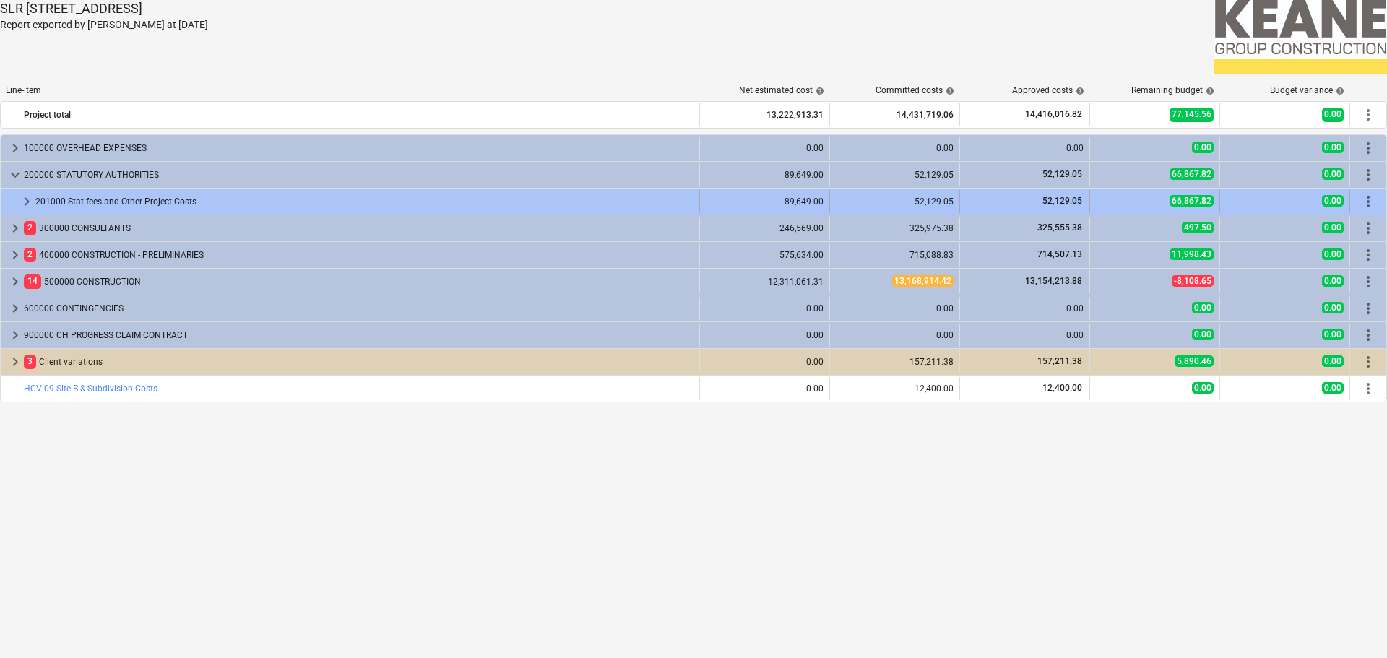
click at [22, 203] on span "keyboard_arrow_right" at bounding box center [26, 201] width 17 height 17
